Goal: Information Seeking & Learning: Learn about a topic

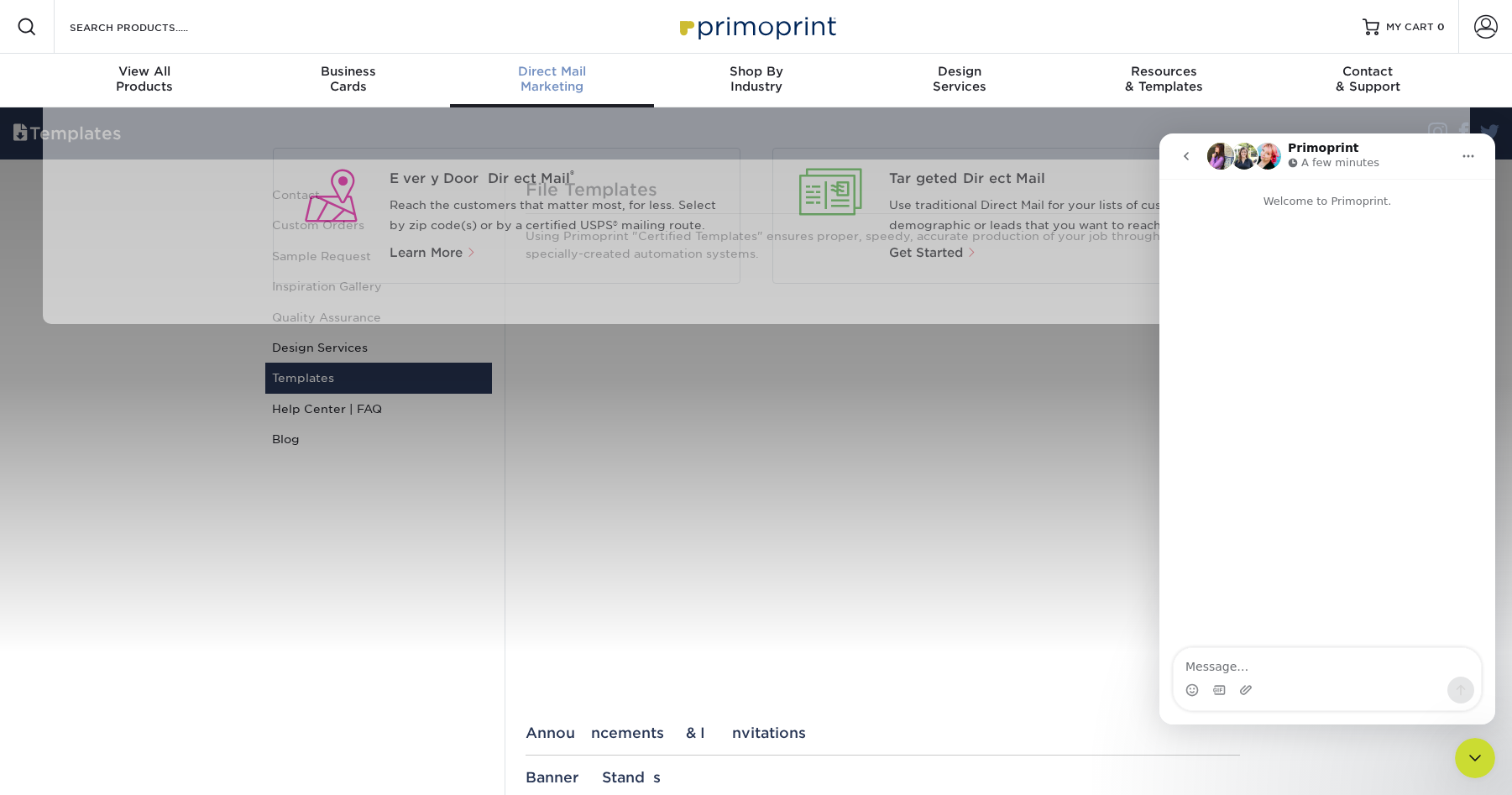
click at [558, 82] on div "Direct Mail Marketing" at bounding box center [552, 78] width 204 height 30
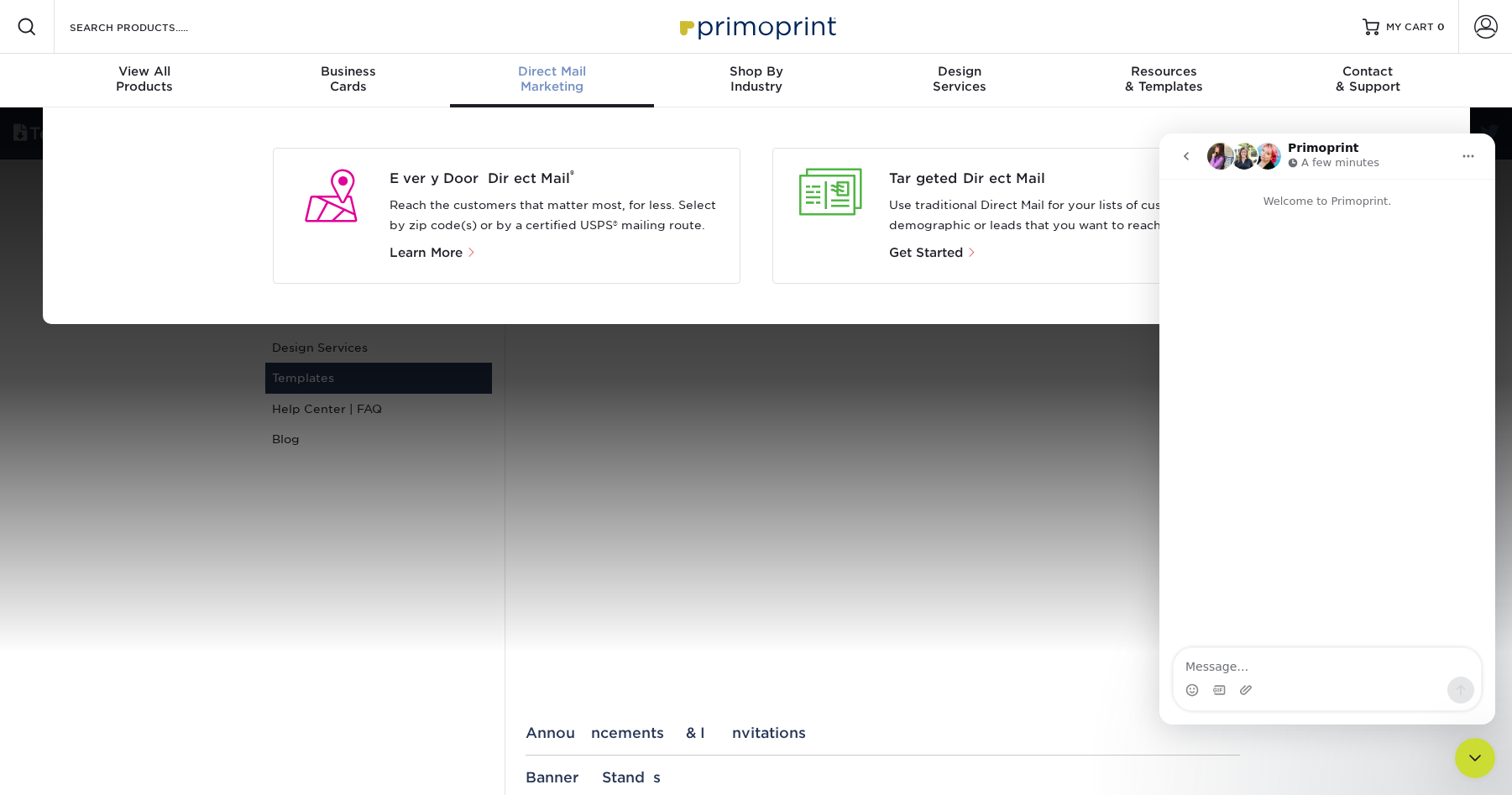
click at [924, 197] on p "Use traditional Direct Mail for your lists of customers by demographic or leads…" at bounding box center [1056, 216] width 336 height 40
click at [815, 199] on div at bounding box center [831, 192] width 90 height 47
click at [935, 261] on p "Get Started" at bounding box center [1056, 253] width 336 height 20
click at [935, 253] on span "Get Started" at bounding box center [925, 253] width 74 height 15
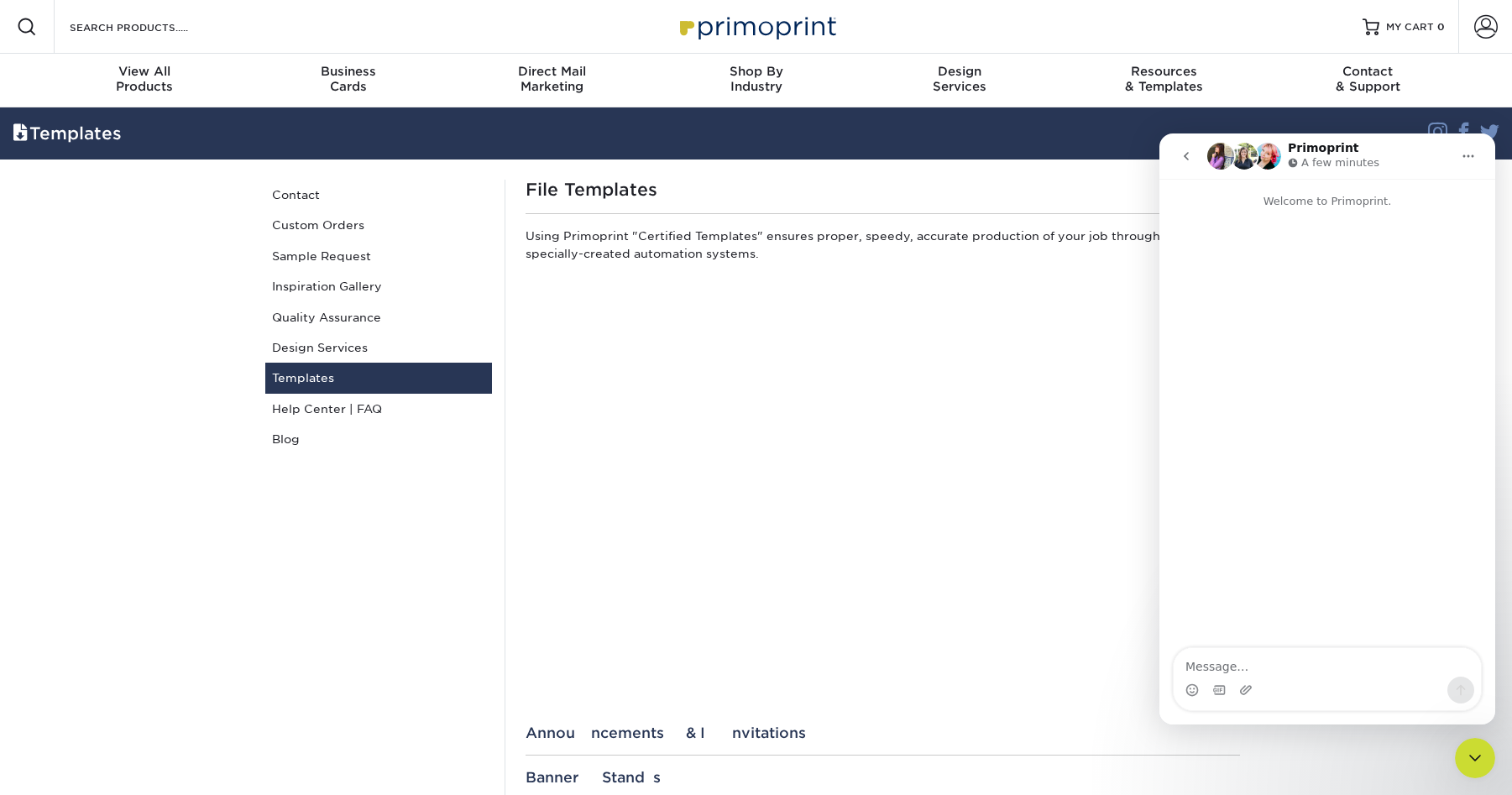
click at [1472, 152] on icon "Home" at bounding box center [1468, 156] width 14 height 14
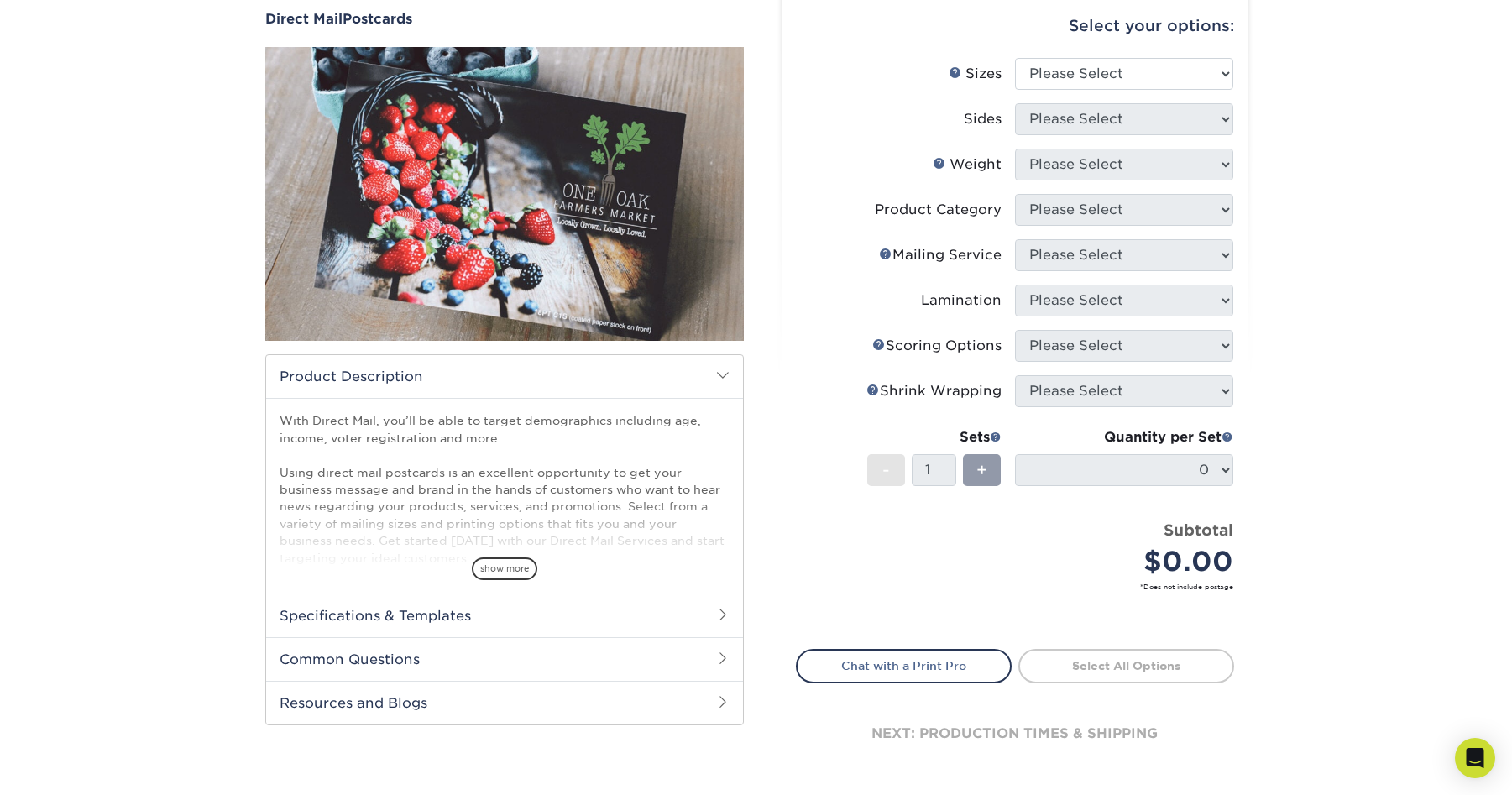
scroll to position [336, 0]
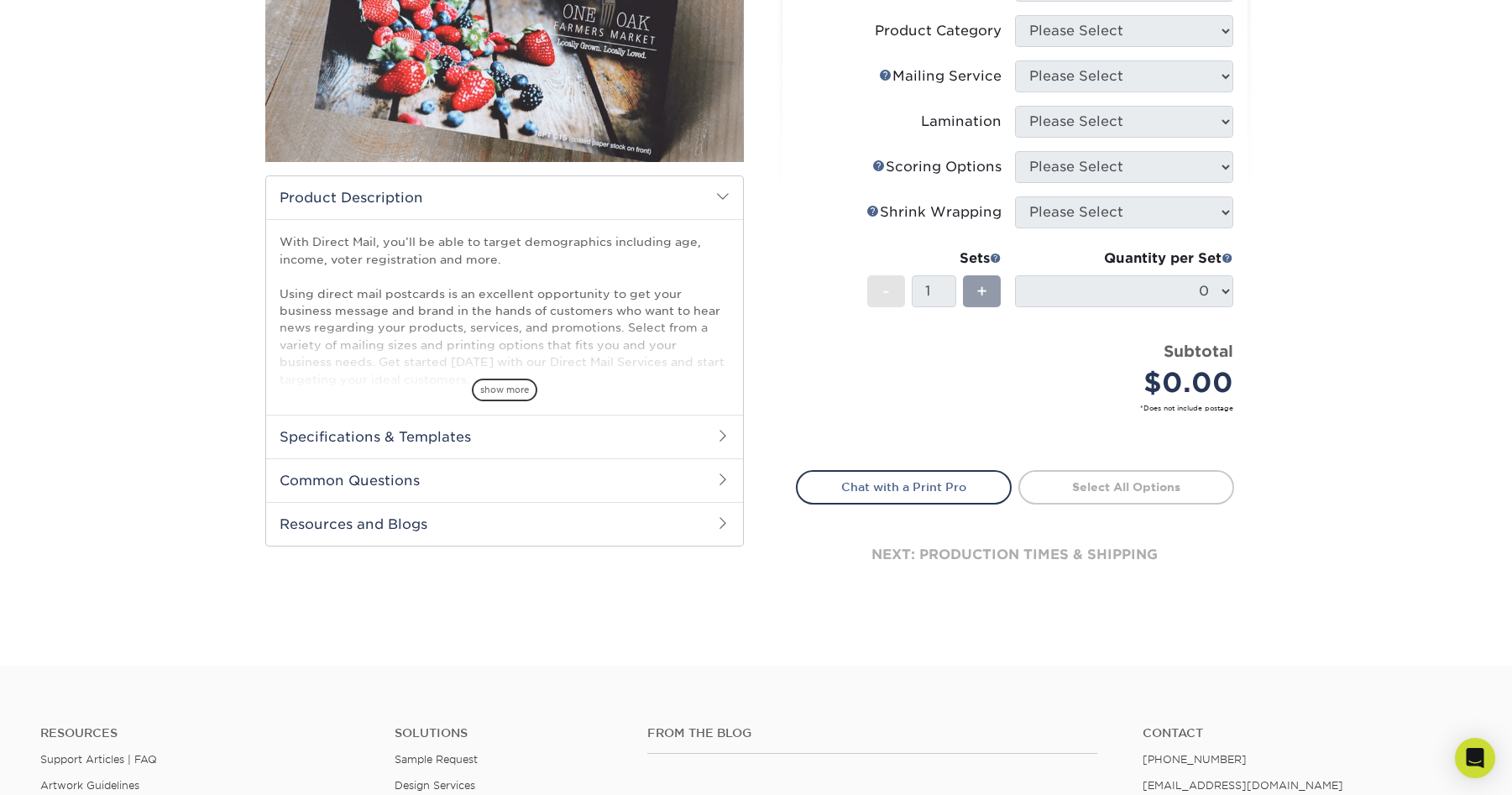
click at [400, 437] on h2 "Specifications & Templates" at bounding box center [504, 437] width 477 height 44
click at [367, 548] on h2 "Common Questions" at bounding box center [504, 537] width 477 height 44
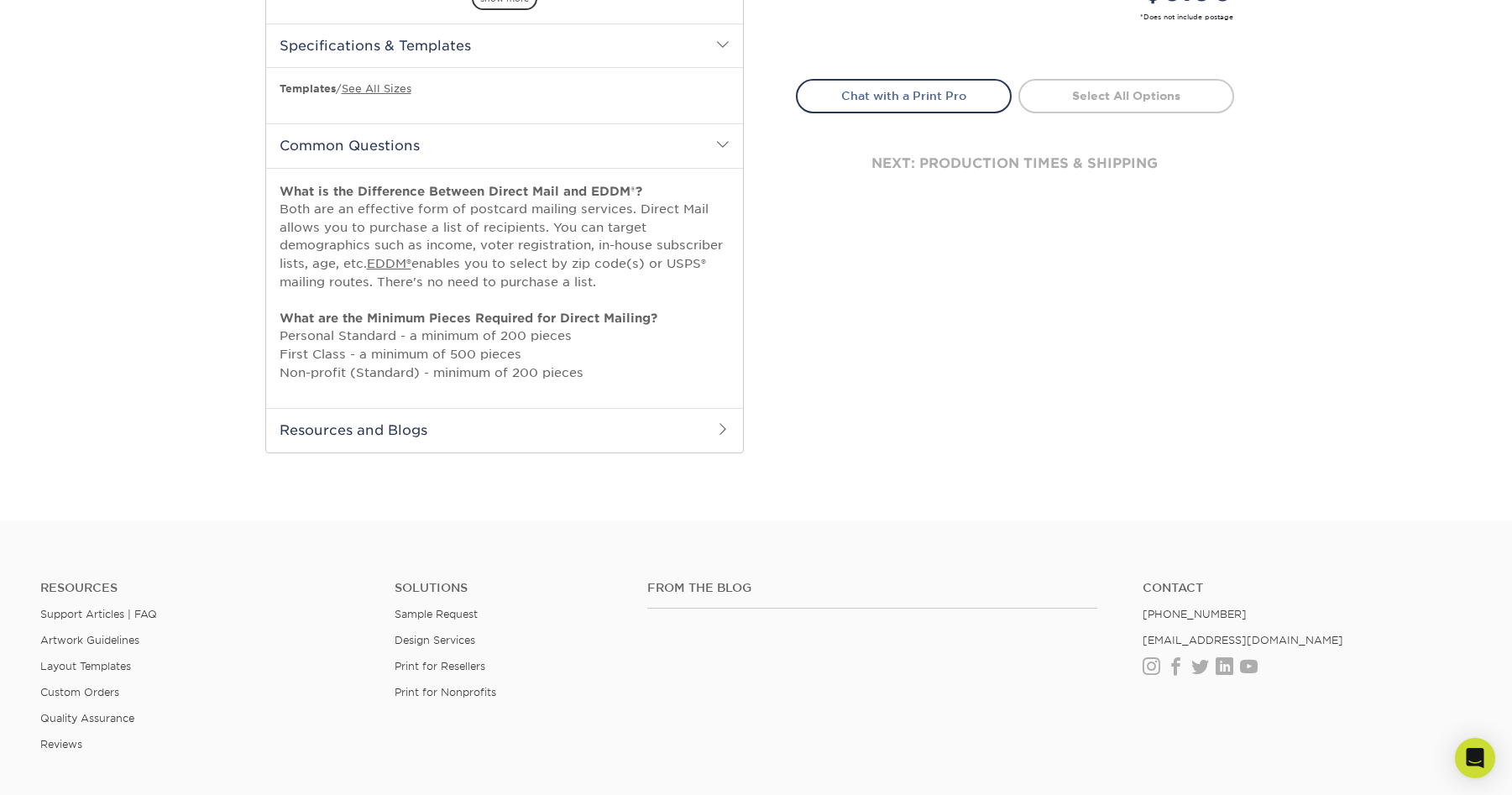
scroll to position [840, 0]
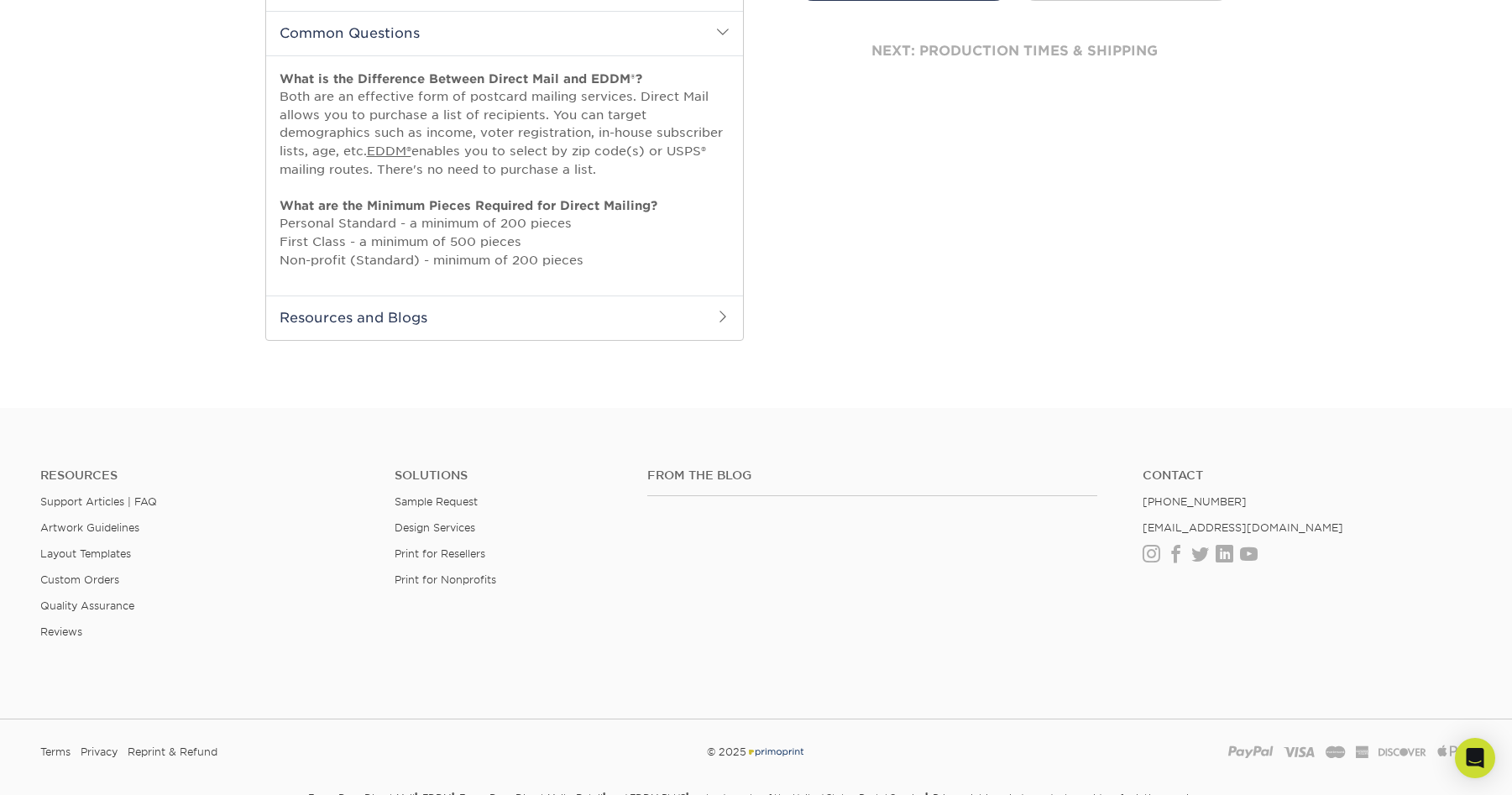
click at [352, 318] on h2 "Resources and Blogs" at bounding box center [504, 317] width 477 height 44
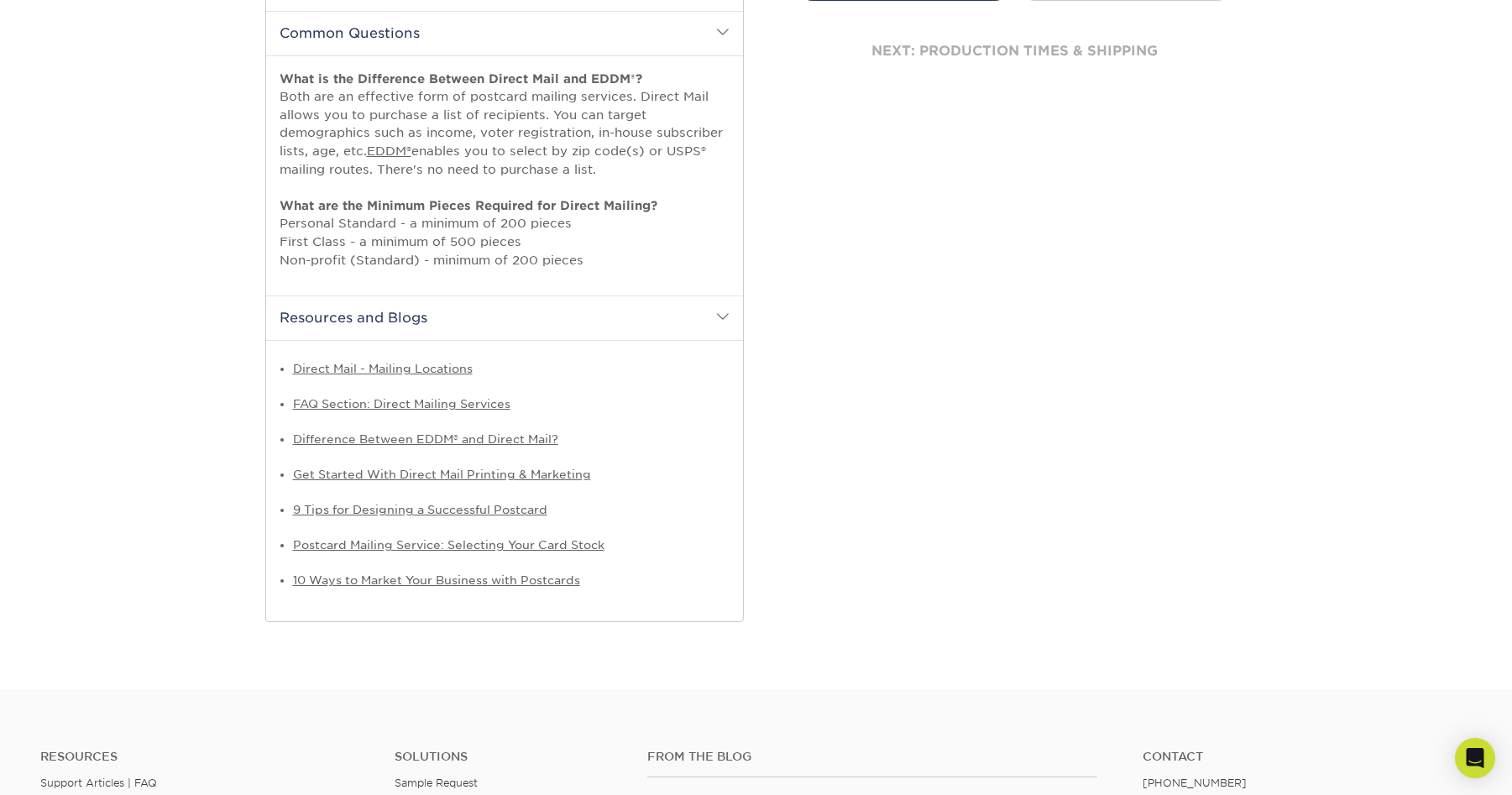
scroll to position [756, 0]
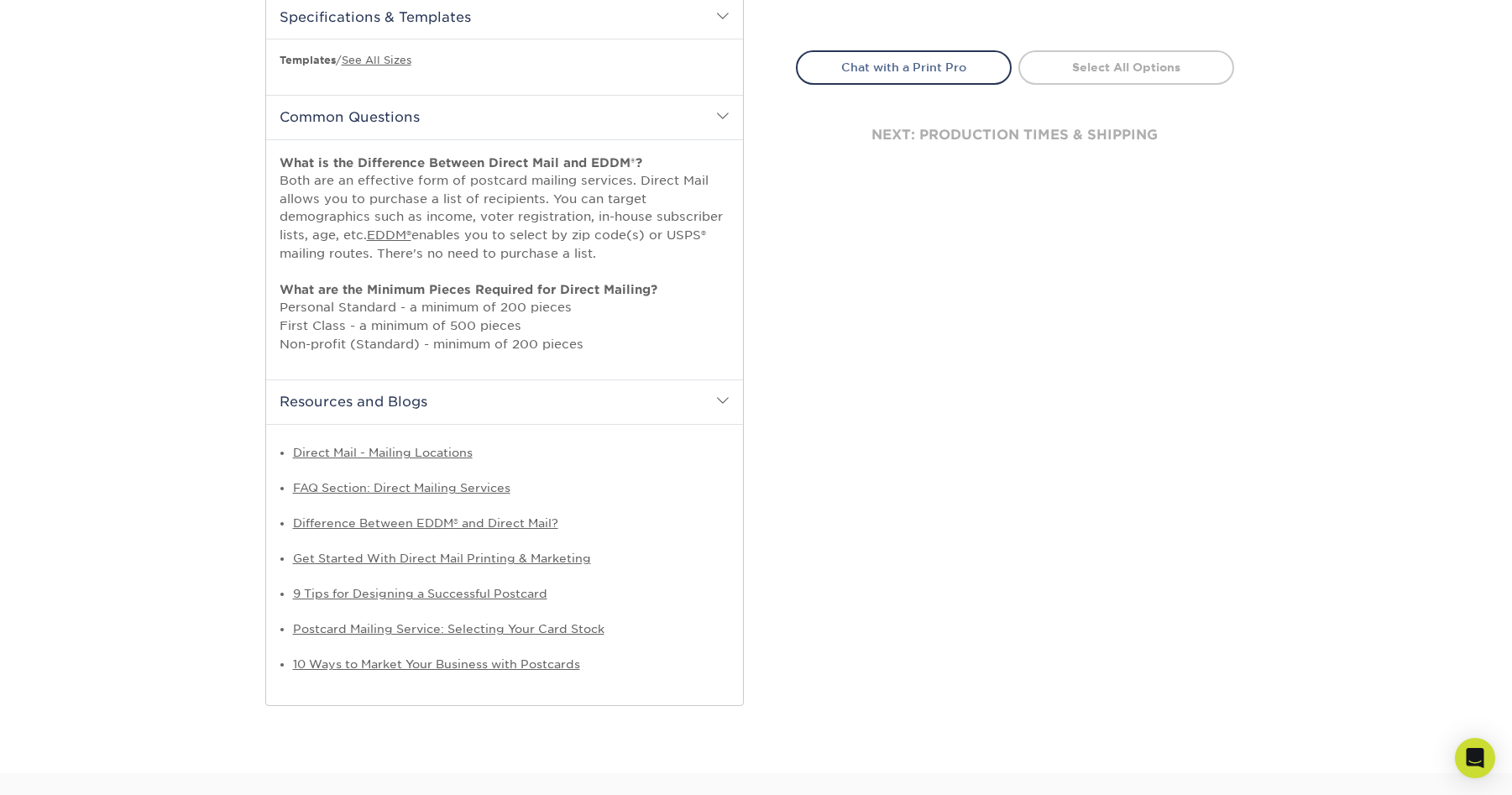
drag, startPoint x: 278, startPoint y: 312, endPoint x: 616, endPoint y: 307, distance: 338.0
click at [616, 307] on div "What is the Difference Between Direct Mail and EDDM®? Both are an effective for…" at bounding box center [504, 260] width 477 height 241
drag, startPoint x: 362, startPoint y: 250, endPoint x: 586, endPoint y: 254, distance: 224.0
click at [586, 254] on p "What is the Difference Between Direct Mail and EDDM®? Both are an effective for…" at bounding box center [505, 253] width 450 height 200
drag, startPoint x: 586, startPoint y: 254, endPoint x: 558, endPoint y: 259, distance: 28.4
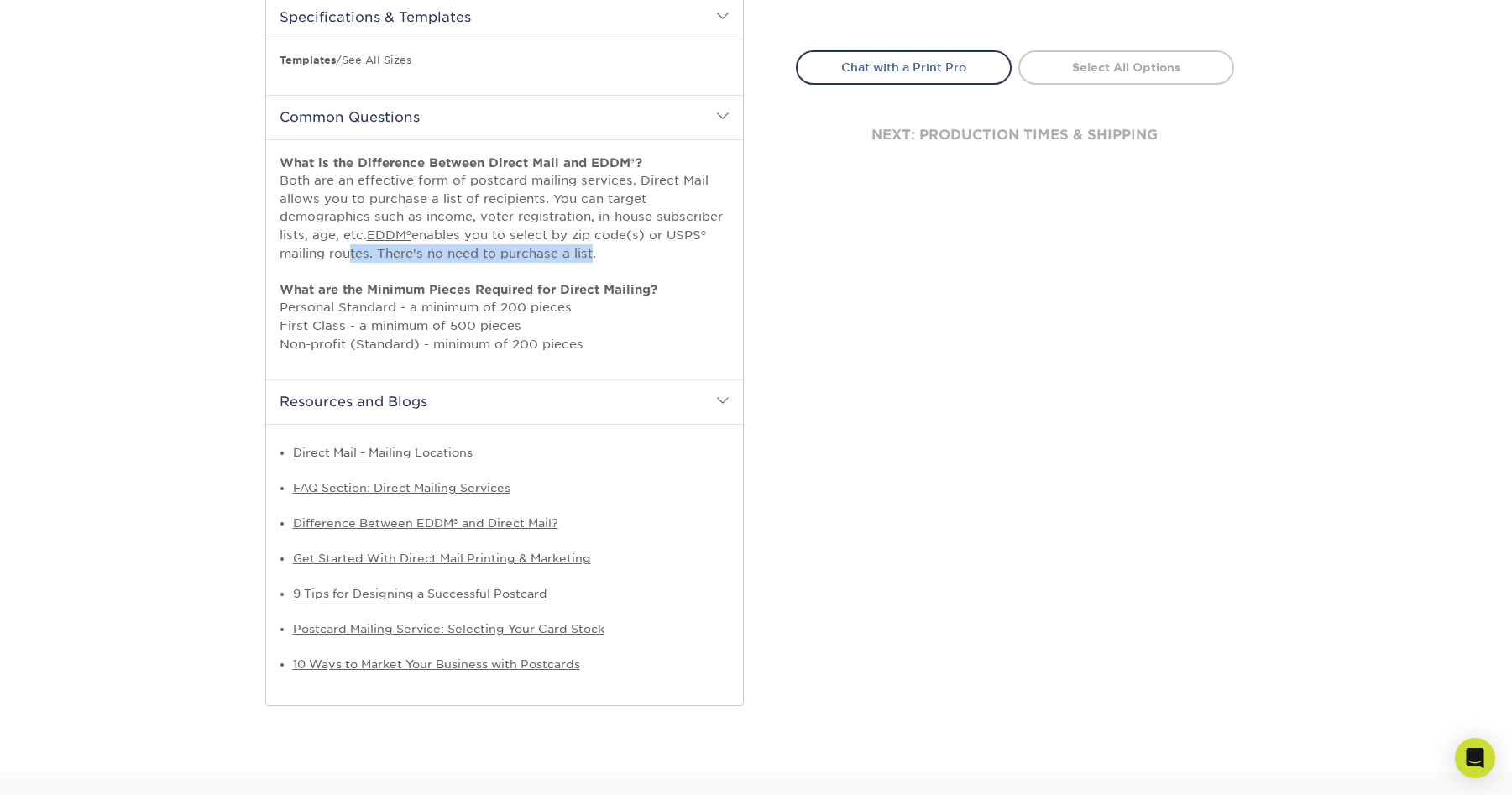
click at [580, 256] on p "What is the Difference Between Direct Mail and EDDM®? Both are an effective for…" at bounding box center [505, 253] width 450 height 200
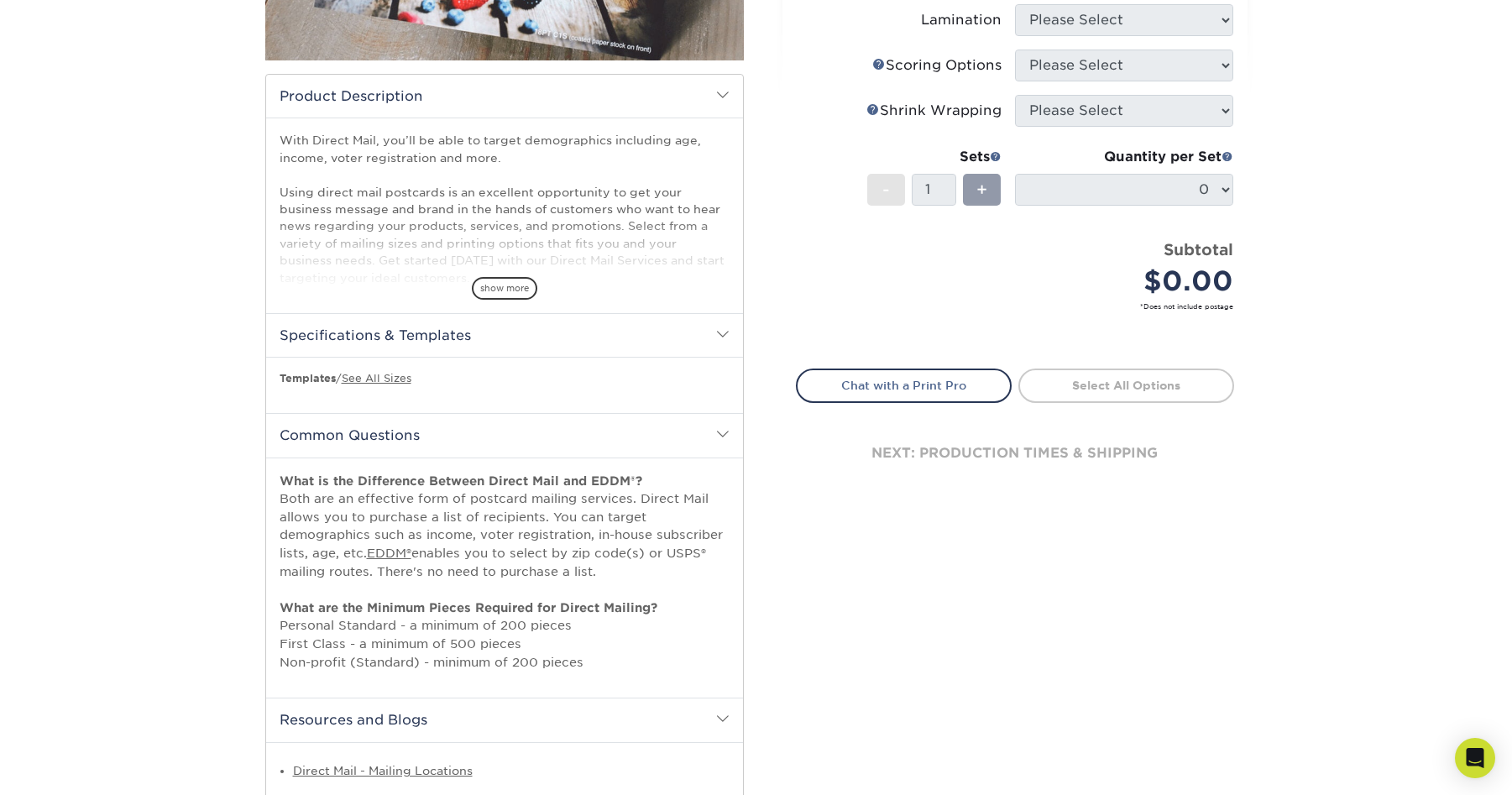
scroll to position [420, 0]
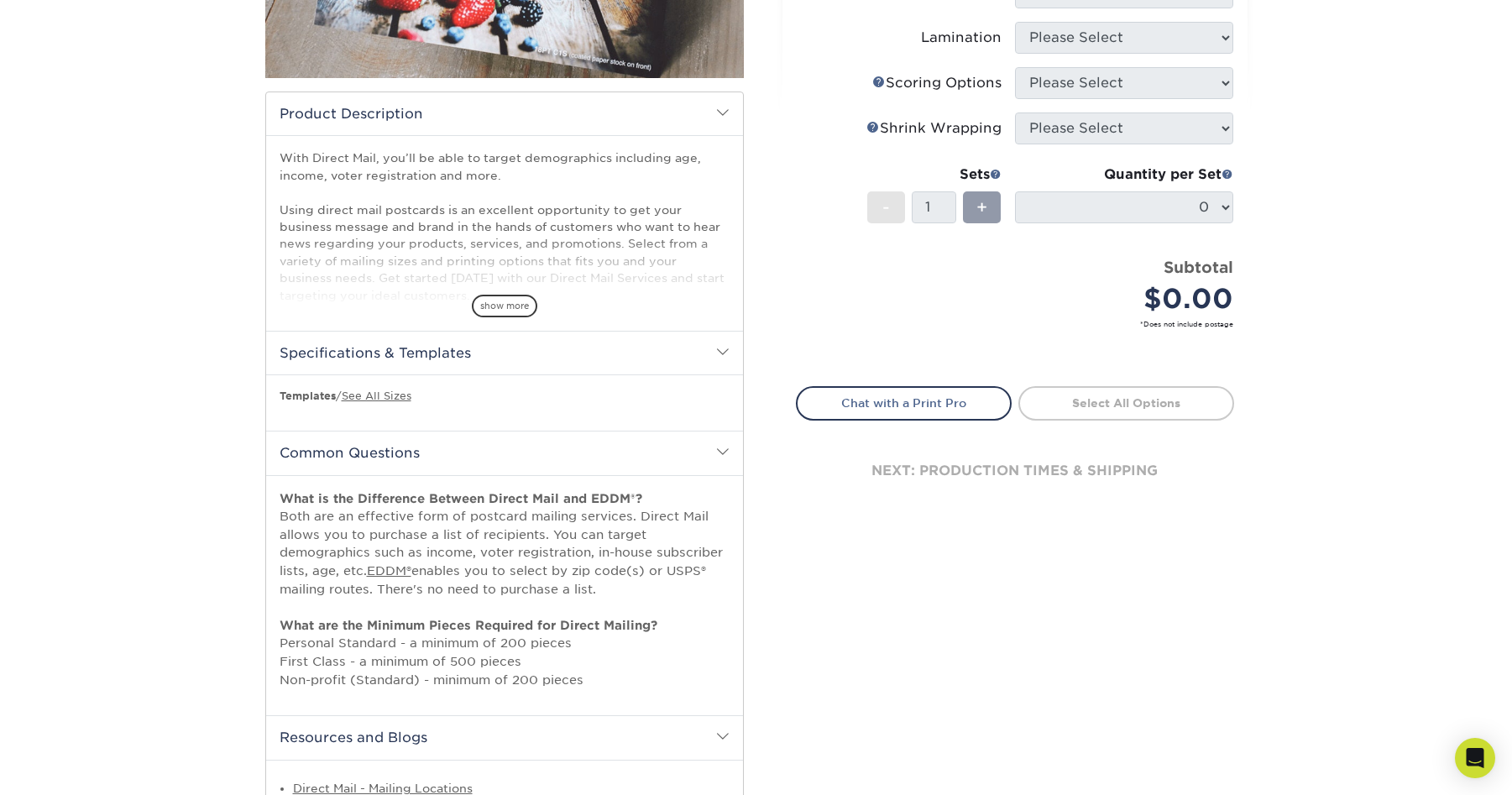
click at [409, 356] on h2 "Specifications & Templates" at bounding box center [504, 353] width 477 height 44
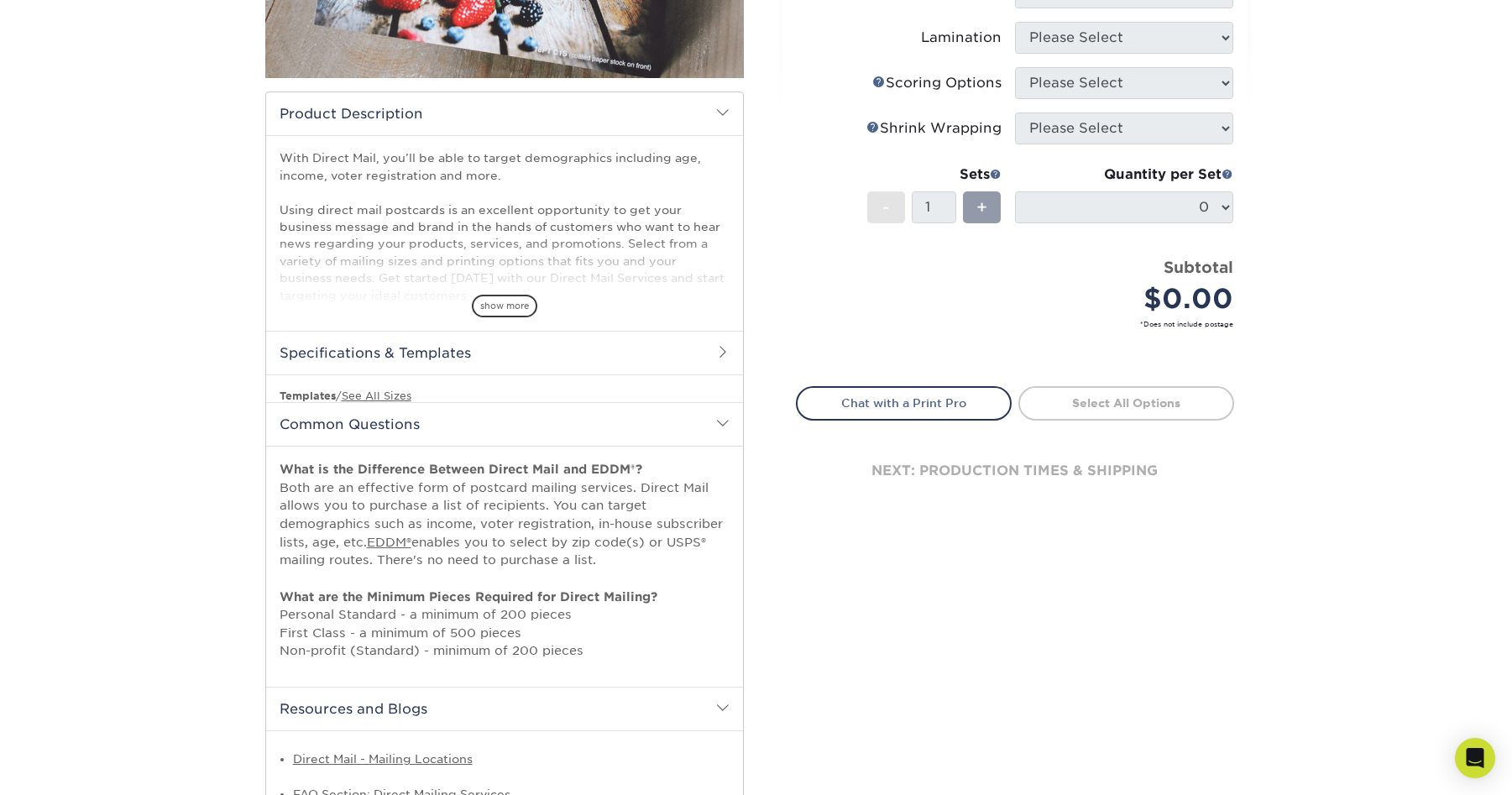
click at [409, 356] on h2 "Specifications & Templates" at bounding box center [504, 353] width 477 height 44
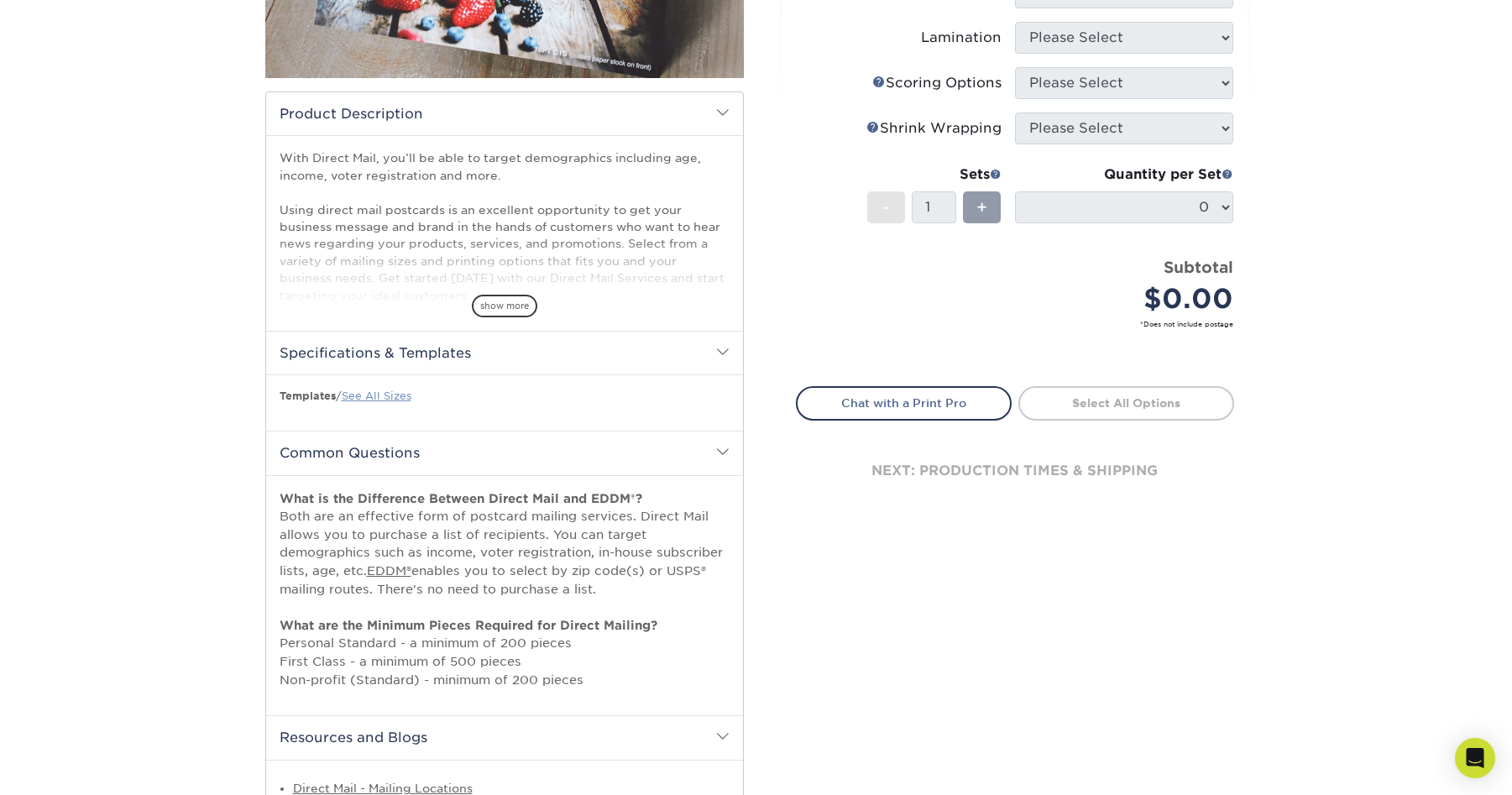
click at [388, 399] on link "See All Sizes" at bounding box center [376, 396] width 69 height 13
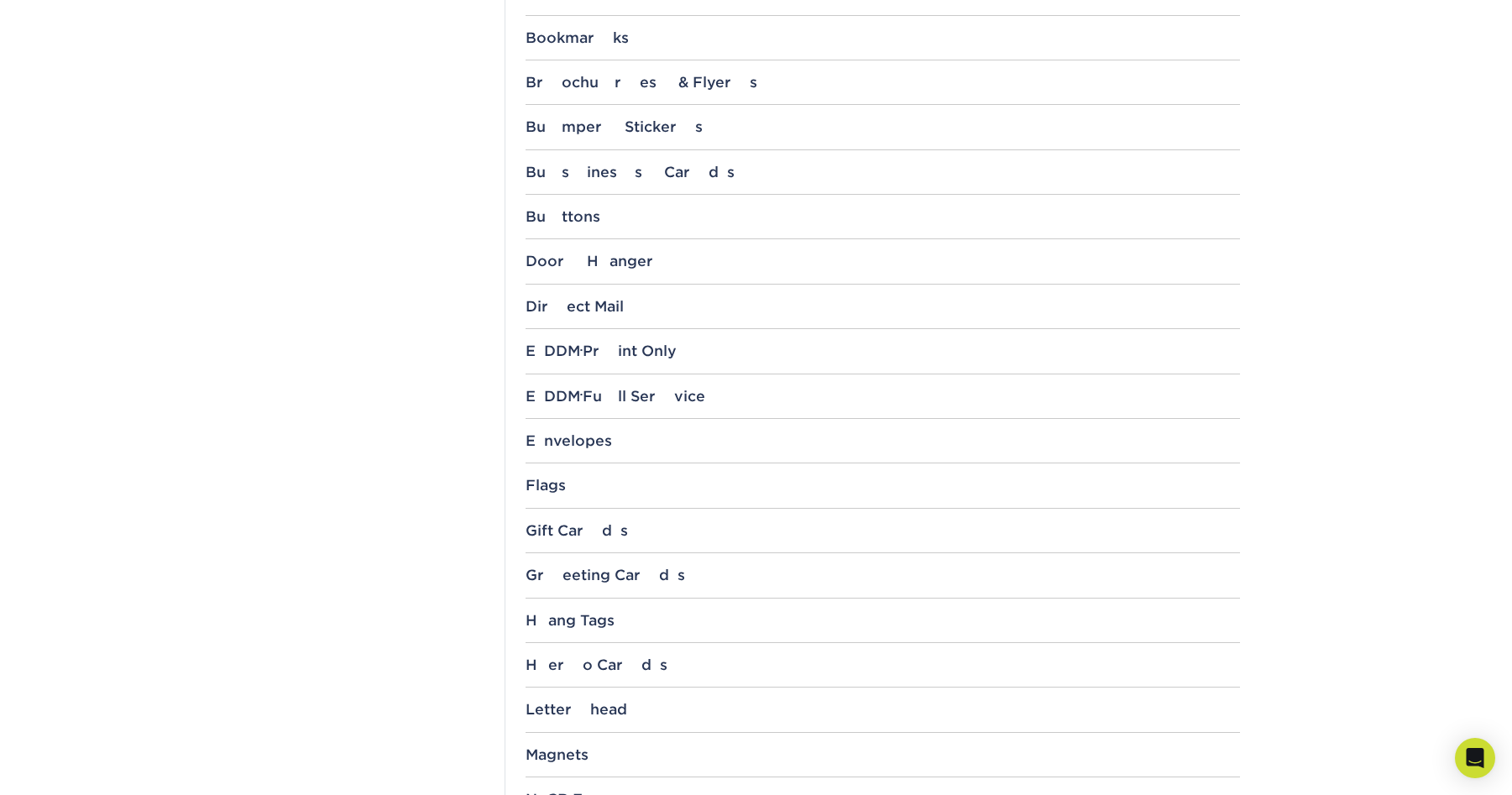
scroll to position [924, 0]
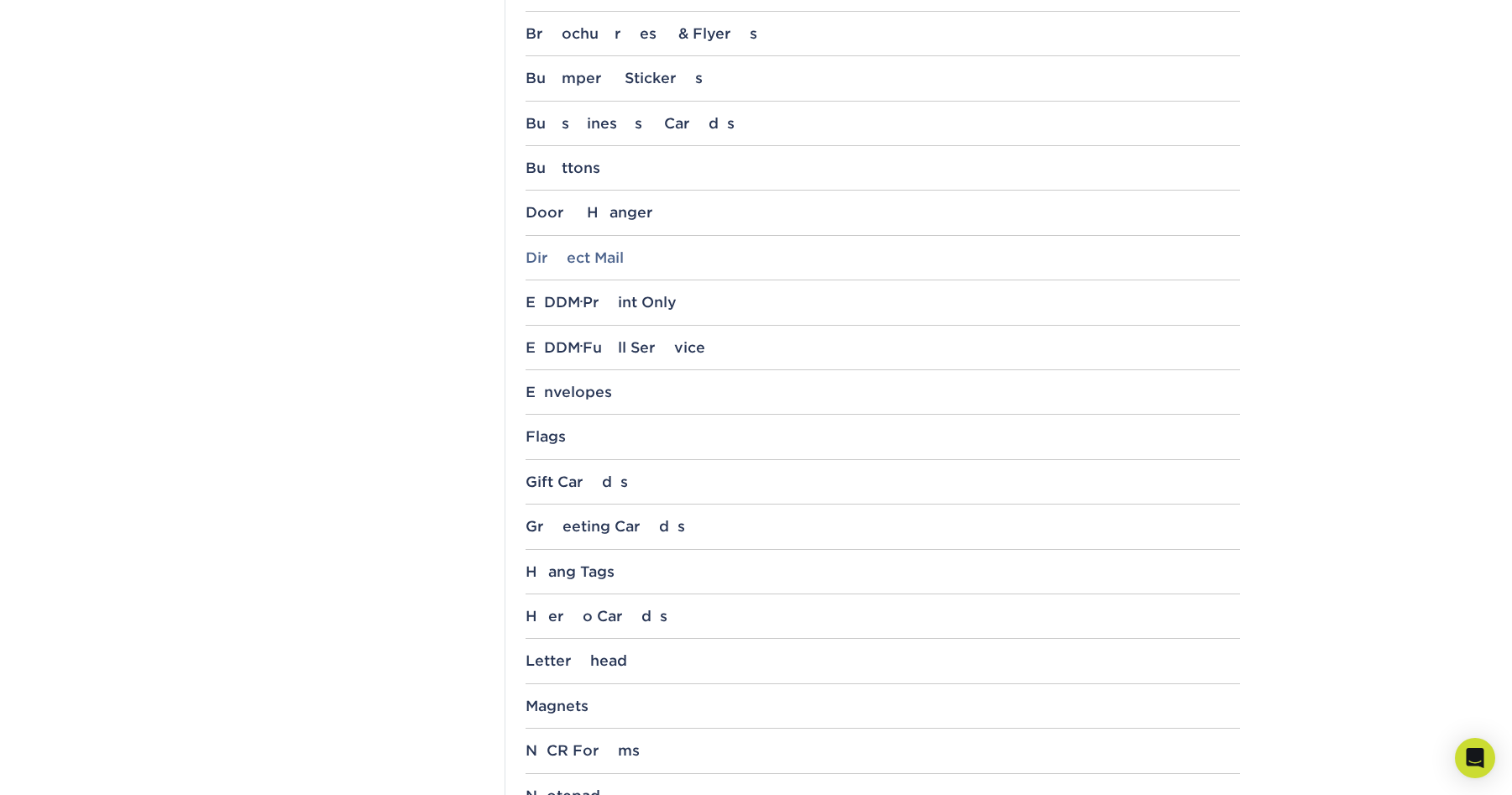
click at [550, 261] on div "Direct Mail" at bounding box center [883, 258] width 715 height 16
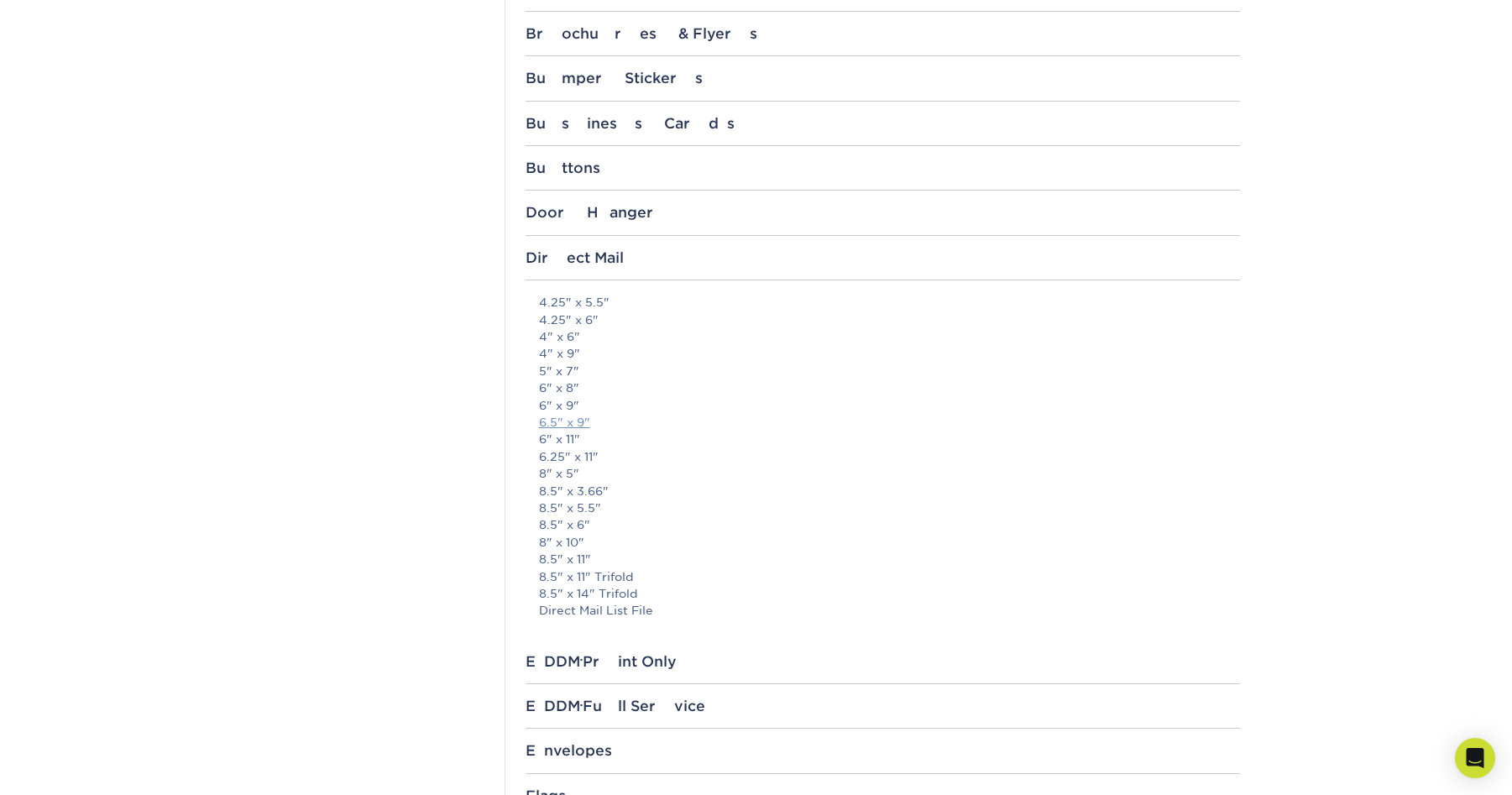
click at [553, 421] on link "6.5" x 9"" at bounding box center [564, 422] width 51 height 14
click at [591, 617] on link "Direct Mail List File" at bounding box center [595, 610] width 114 height 14
